Goal: Information Seeking & Learning: Learn about a topic

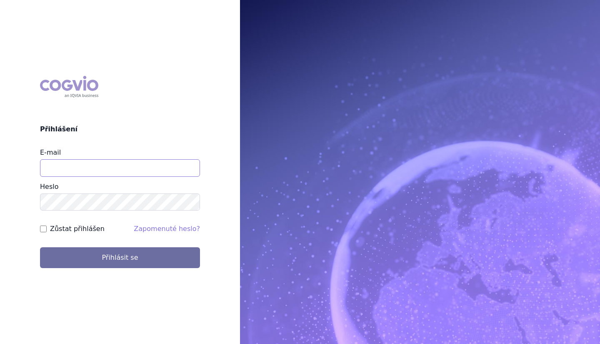
click at [70, 176] on input "E-mail" at bounding box center [120, 167] width 160 height 17
type input "martin.sekan@novartis.com"
click at [40, 247] on button "Přihlásit se" at bounding box center [120, 257] width 160 height 21
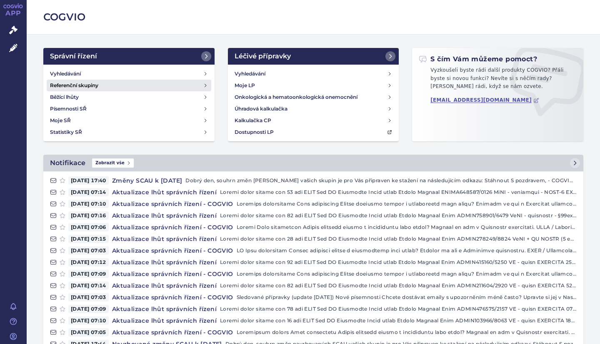
click at [108, 80] on link "Referenční skupiny" at bounding box center [129, 86] width 165 height 12
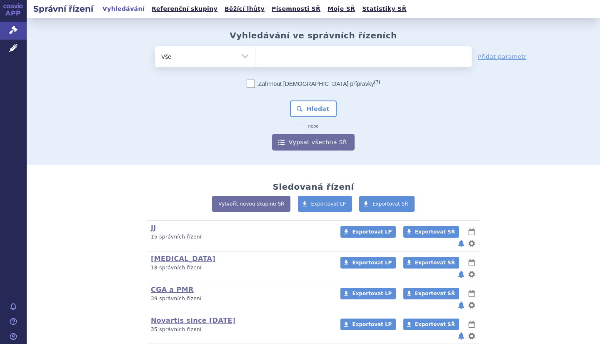
click at [319, 140] on link "Vypsat všechna SŘ" at bounding box center [313, 142] width 82 height 17
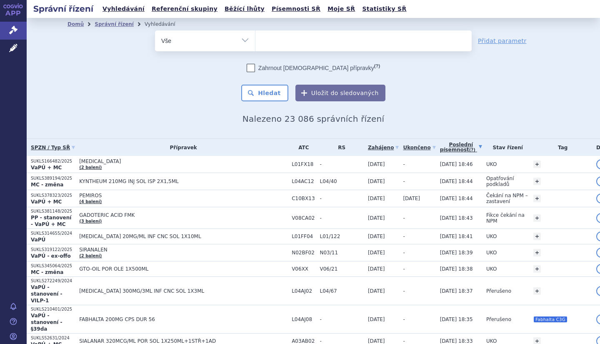
scroll to position [48, 0]
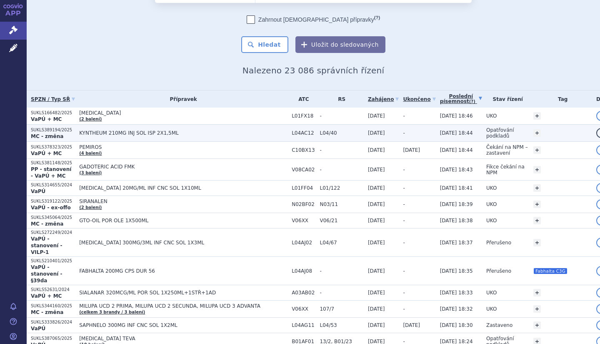
click at [455, 131] on span "26.09.2025 18:44" at bounding box center [456, 133] width 33 height 6
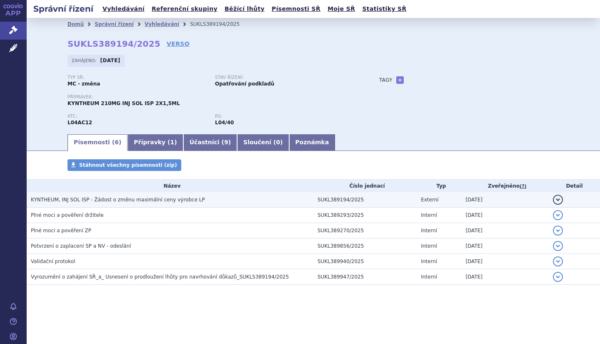
drag, startPoint x: 330, startPoint y: 202, endPoint x: 244, endPoint y: 199, distance: 85.9
click at [244, 199] on h3 "KYNTHEUM, INJ SOL ISP - Žádost o změnu maximální ceny výrobce LP" at bounding box center [172, 199] width 282 height 8
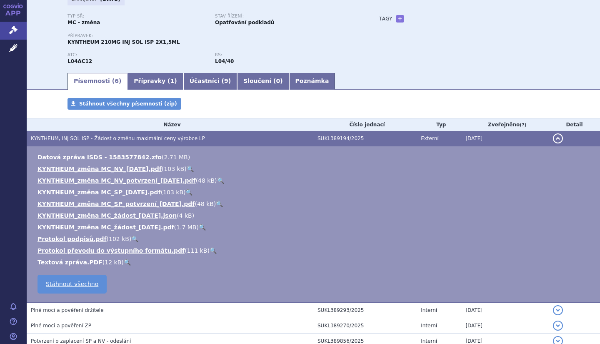
scroll to position [62, 0]
click at [77, 264] on link "Textová zpráva.PDF" at bounding box center [69, 261] width 65 height 7
click at [146, 225] on link "KYNTHEUM_změna MC_žádost_2025-09-24.pdf" at bounding box center [105, 226] width 137 height 7
click at [127, 225] on link "KYNTHEUM_změna MC_žádost_2025-09-24.pdf" at bounding box center [105, 226] width 137 height 7
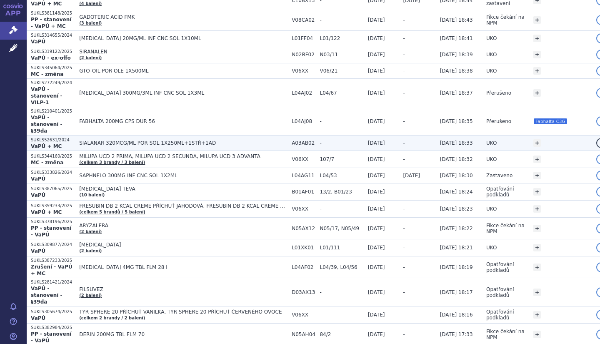
scroll to position [277, 0]
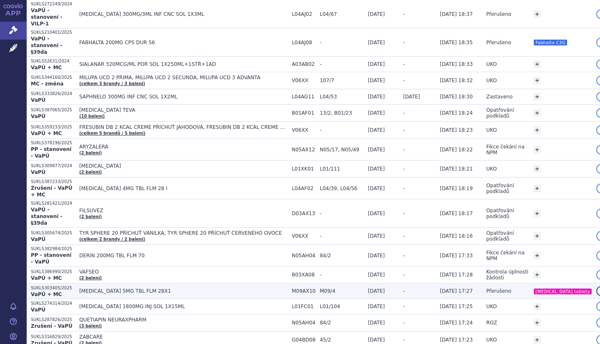
click at [164, 288] on span "EVRYSDI 5MG TBL FLM 28X1" at bounding box center [183, 291] width 208 height 6
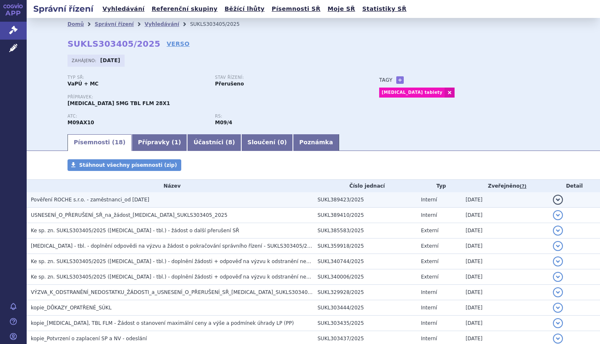
click at [145, 202] on h3 "Pověření ROCHE s.r.o. - zaměstnanci_od [DATE]" at bounding box center [172, 199] width 282 height 8
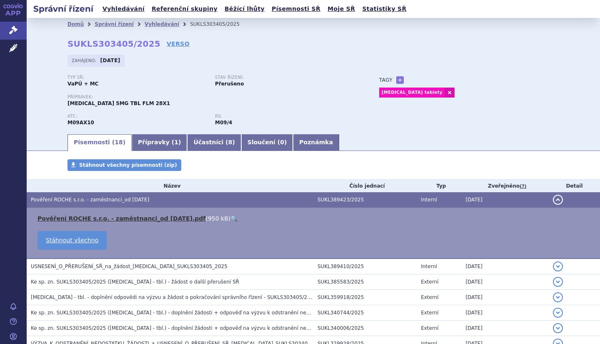
click at [165, 219] on link "Pověření ROCHE s.r.o. - zaměstnanci_od [DATE].pdf" at bounding box center [121, 218] width 168 height 7
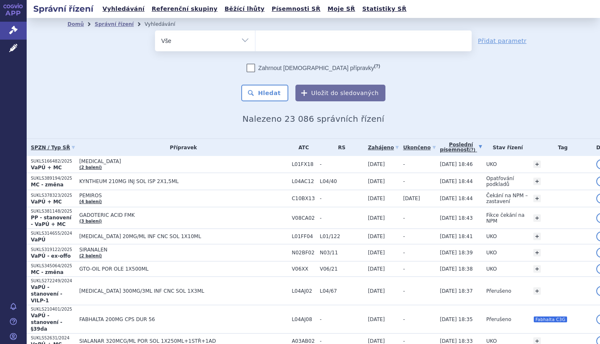
click at [294, 40] on ul at bounding box center [363, 38] width 216 height 17
click at [255, 40] on select at bounding box center [255, 40] width 0 height 21
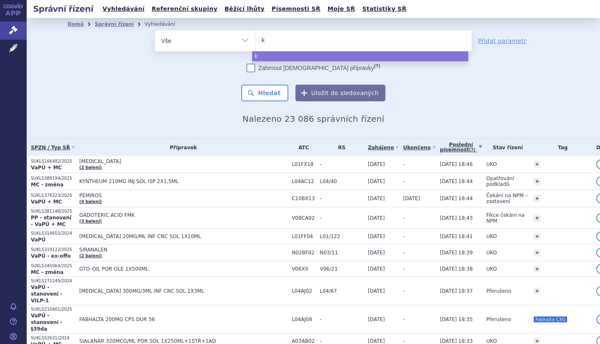
type input "ky"
type input "kyn"
type input "kynt"
type input "kynth"
type input "kynthe"
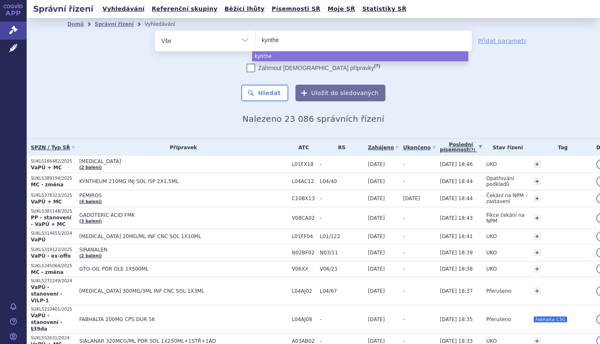
type input "kyntheu"
type input "kyntheum"
select select "kyntheum"
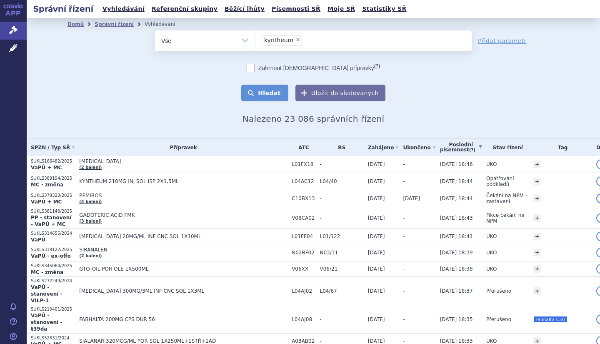
click at [269, 97] on button "Hledat" at bounding box center [264, 93] width 47 height 17
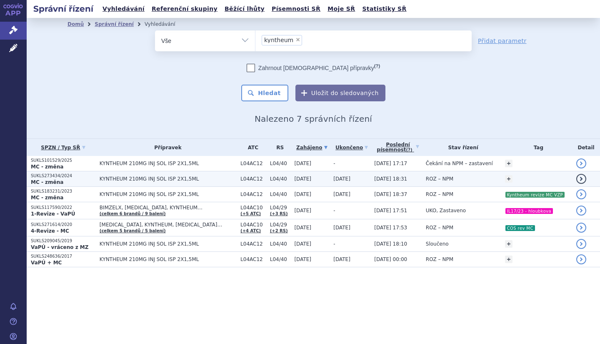
click at [209, 177] on span "KYNTHEUM 210MG INJ SOL ISP 2X1,5ML" at bounding box center [168, 179] width 137 height 6
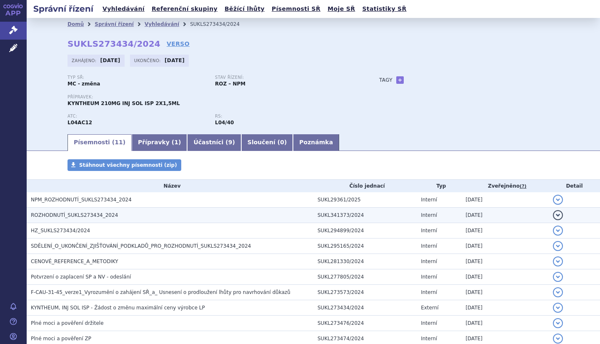
scroll to position [67, 0]
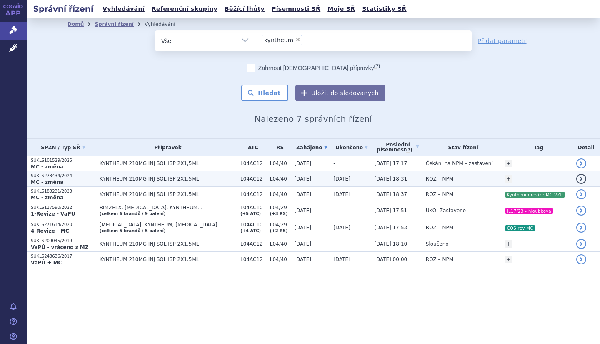
click at [187, 174] on td "KYNTHEUM 210MG INJ SOL ISP 2X1,5ML" at bounding box center [165, 178] width 141 height 15
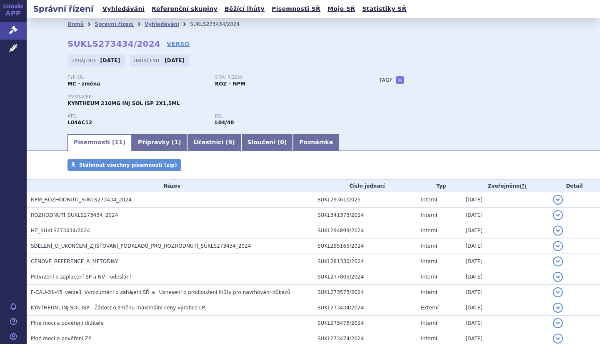
scroll to position [67, 0]
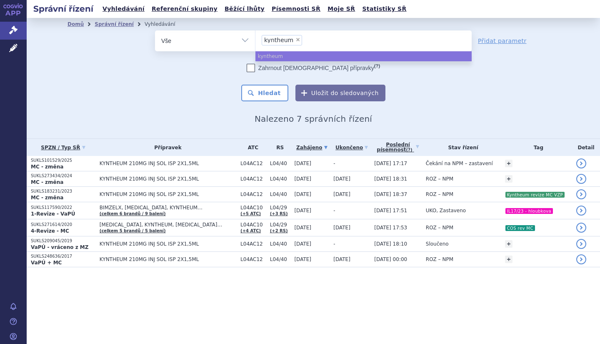
click at [295, 41] on span "×" at bounding box center [297, 39] width 5 height 5
click at [255, 41] on select "kyntheum" at bounding box center [255, 40] width 0 height 21
select select
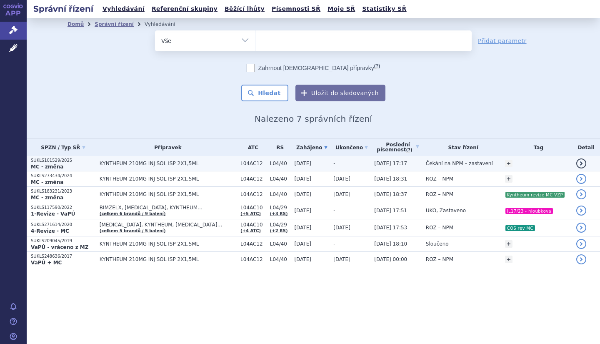
click at [211, 163] on span "KYNTHEUM 210MG INJ SOL ISP 2X1,5ML" at bounding box center [168, 163] width 137 height 6
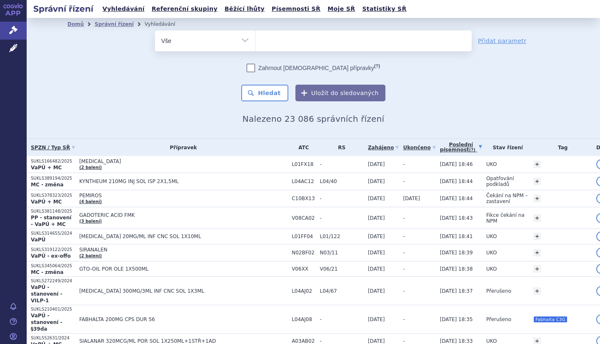
scroll to position [105, 0]
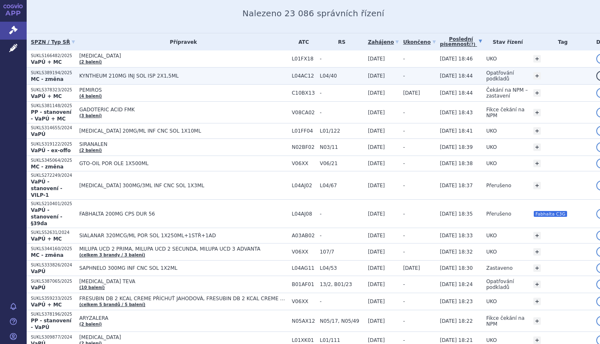
click at [181, 74] on span "KYNTHEUM 210MG INJ SOL ISP 2X1,5ML" at bounding box center [183, 76] width 208 height 6
